Goal: Task Accomplishment & Management: Complete application form

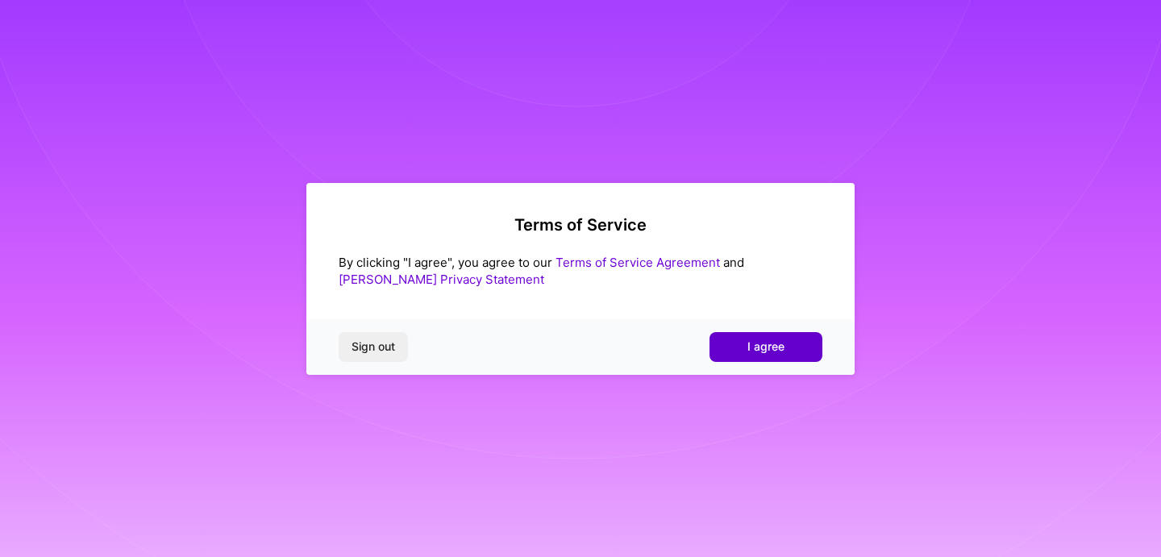
click at [729, 343] on button "I agree" at bounding box center [765, 346] width 113 height 29
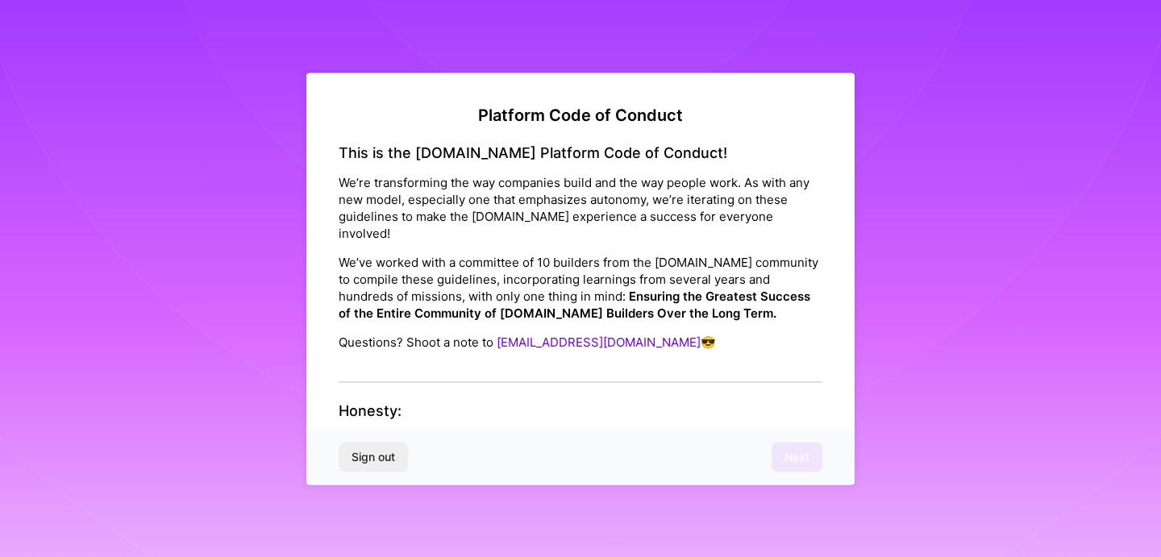
click at [460, 355] on div "This is the [DOMAIN_NAME] Platform Code of Conduct! We’re transforming the way …" at bounding box center [581, 262] width 484 height 239
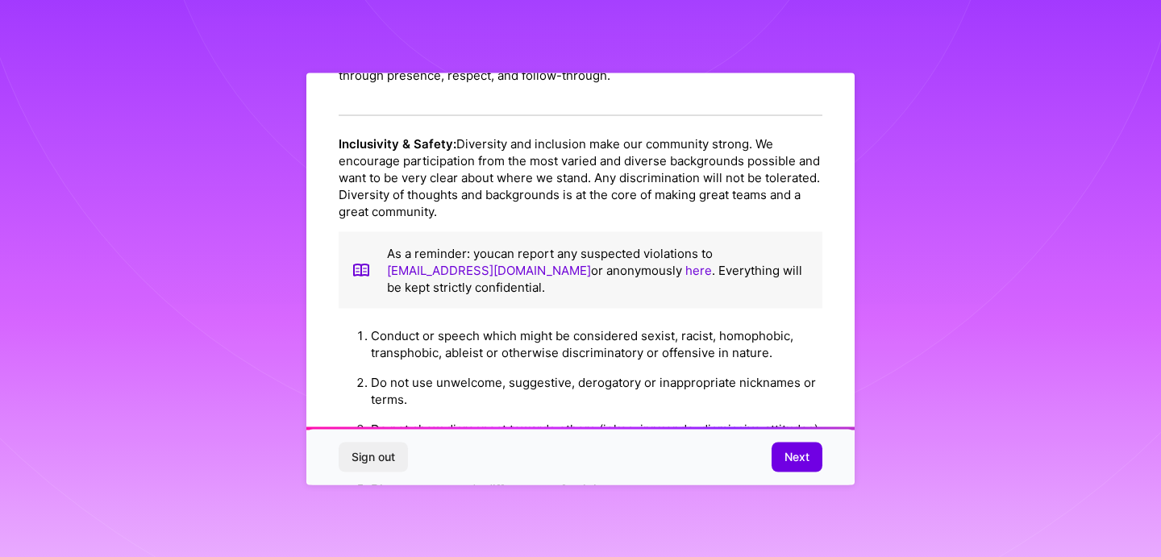
scroll to position [1805, 0]
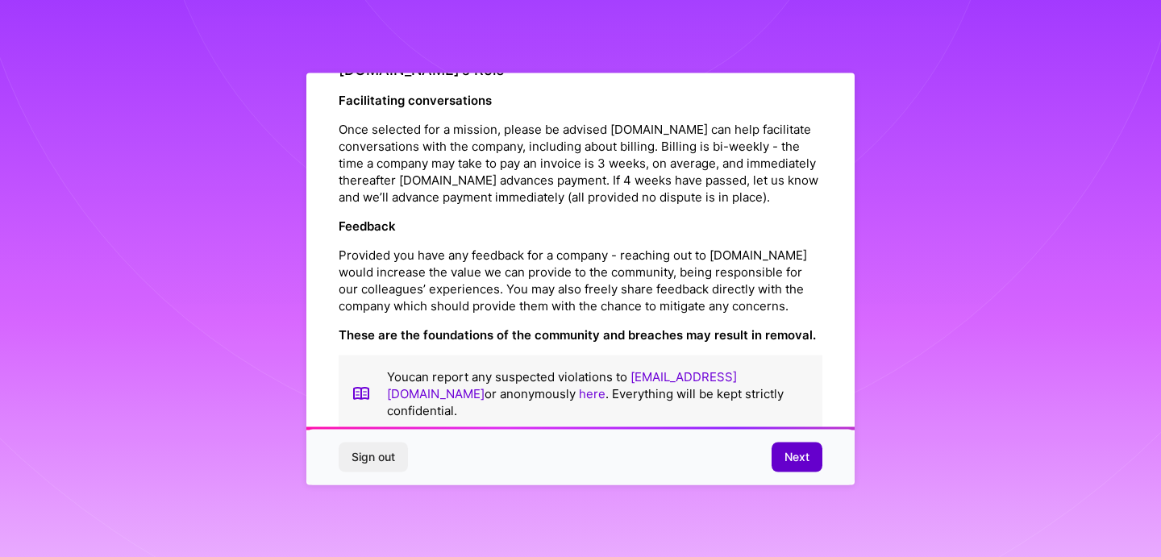
click at [803, 467] on button "Next" at bounding box center [796, 456] width 51 height 29
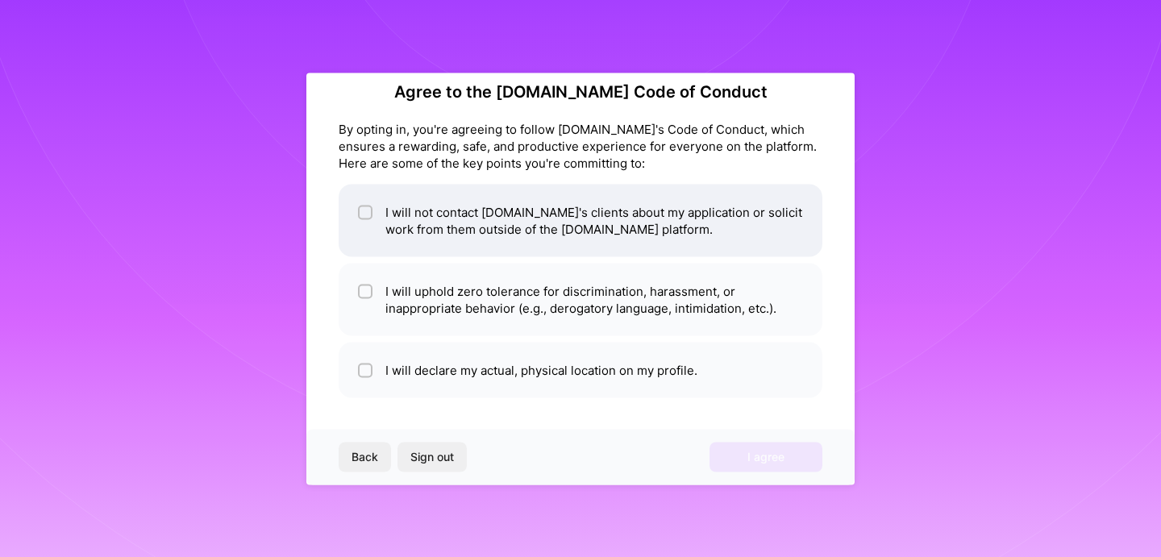
click at [608, 230] on li "I will not contact [DOMAIN_NAME]'s clients about my application or solicit work…" at bounding box center [581, 220] width 484 height 73
checkbox input "true"
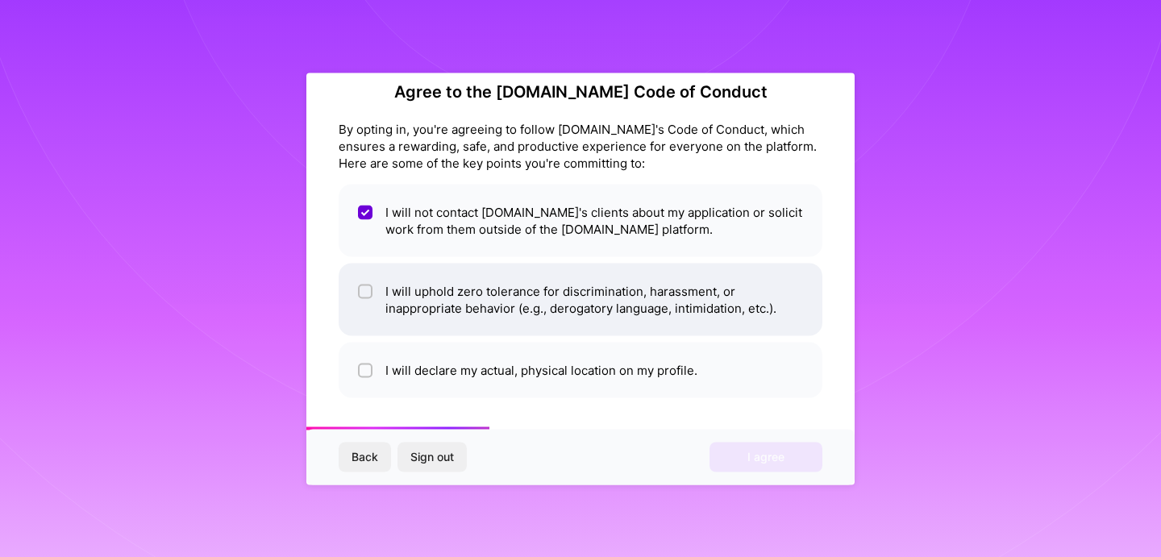
click at [590, 319] on li "I will uphold zero tolerance for discrimination, harassment, or inappropriate b…" at bounding box center [581, 299] width 484 height 73
checkbox input "true"
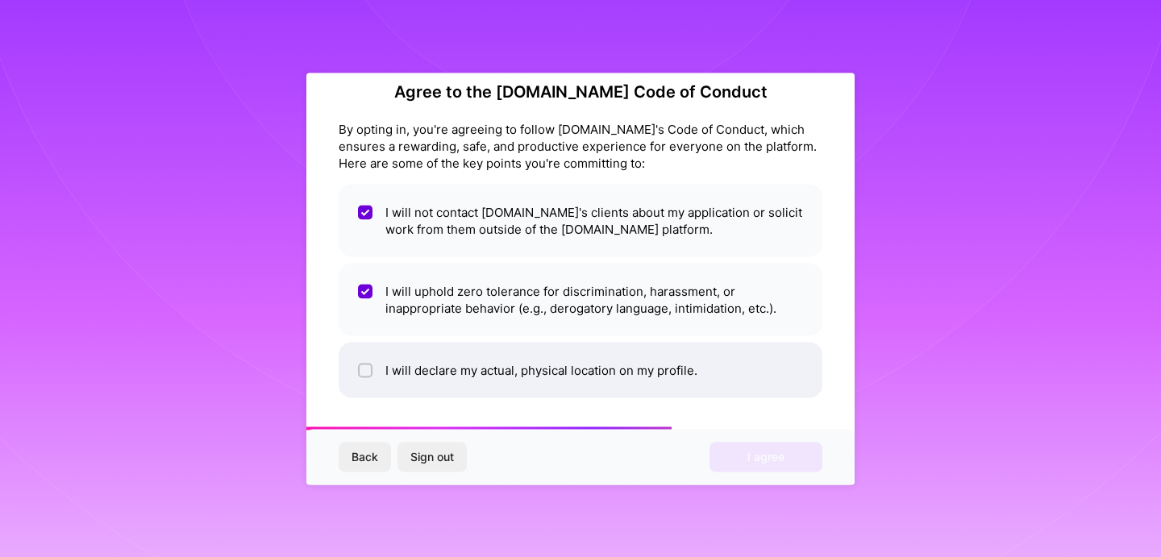
click at [589, 370] on li "I will declare my actual, physical location on my profile." at bounding box center [581, 370] width 484 height 56
checkbox input "true"
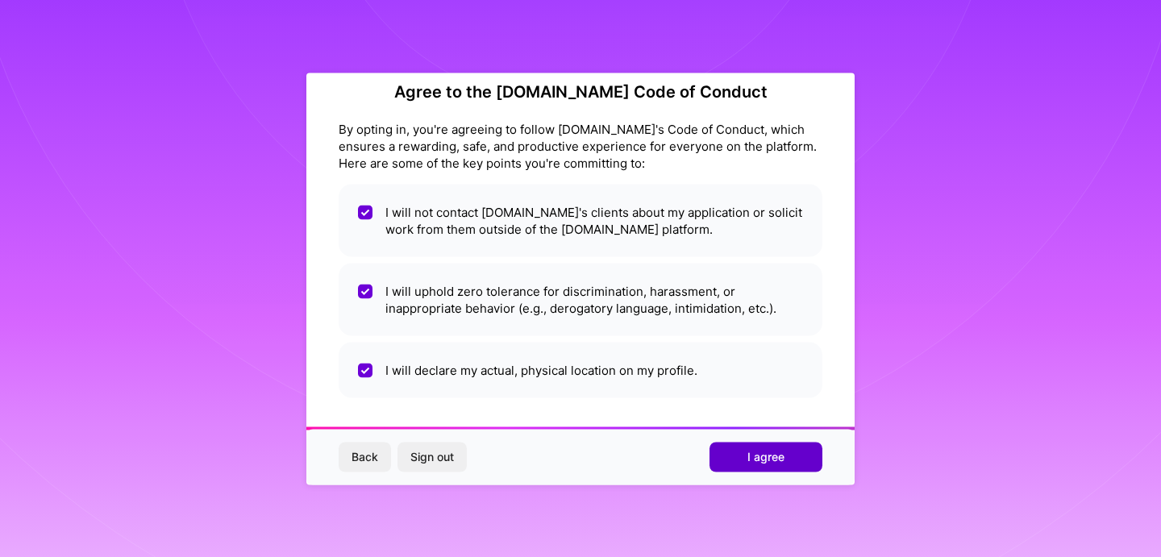
click at [779, 463] on span "I agree" at bounding box center [765, 457] width 37 height 16
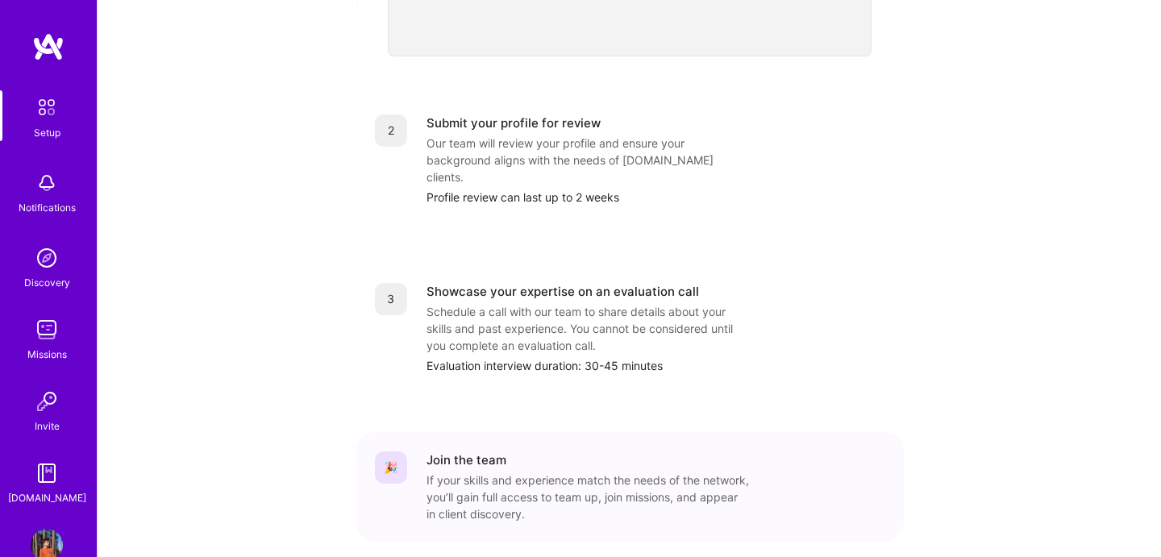
scroll to position [667, 0]
